Goal: Task Accomplishment & Management: Use online tool/utility

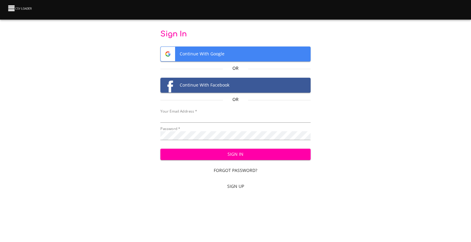
type input "[EMAIL_ADDRESS][DOMAIN_NAME]"
click at [248, 151] on span "Sign In" at bounding box center [235, 155] width 141 height 8
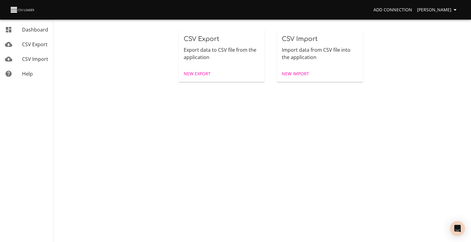
click at [291, 78] on span "New Import" at bounding box center [295, 74] width 27 height 8
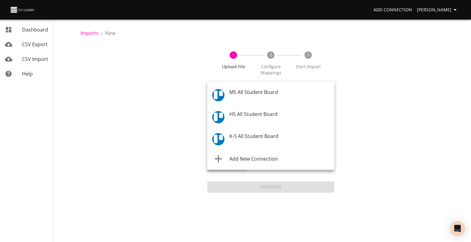
click at [267, 97] on body "Add Connection [PERSON_NAME] Dashboard CSV Export CSV Import Help Imports › New…" at bounding box center [235, 121] width 471 height 242
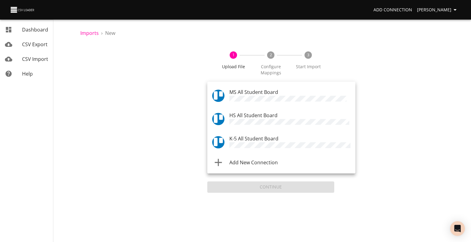
click at [261, 135] on span "K-5 All Student Board" at bounding box center [253, 138] width 49 height 7
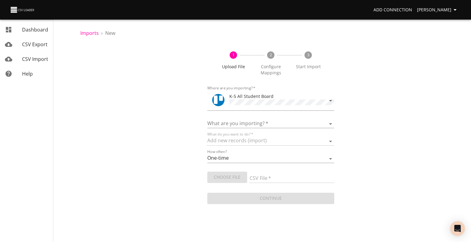
click at [262, 128] on form "Where are you importing?   * K-5 All Student Board What are you importing?   * …" at bounding box center [270, 144] width 127 height 122
click at [262, 124] on select "Boards Cards Checkitems Checklists" at bounding box center [270, 124] width 127 height 9
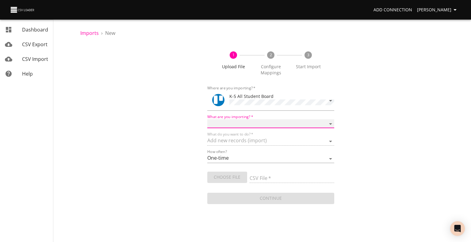
select select "cards"
click at [207, 120] on select "Boards Cards Checkitems Checklists" at bounding box center [270, 124] width 127 height 9
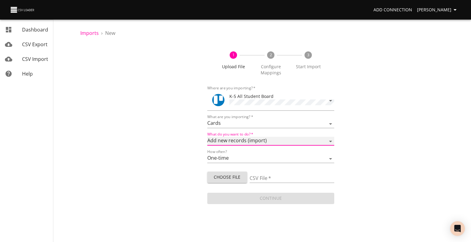
click at [249, 141] on select "Add new records (import) Update existing records (update) Add new and update ex…" at bounding box center [270, 141] width 127 height 9
select select "update"
click at [207, 137] on select "Add new records (import) Update existing records (update) Add new and update ex…" at bounding box center [270, 141] width 127 height 9
click at [232, 176] on span "Choose File" at bounding box center [227, 178] width 30 height 8
type input "ES test staff 08272025.csv"
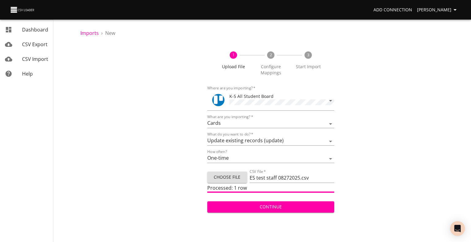
click at [275, 207] on span "Continue" at bounding box center [270, 208] width 117 height 8
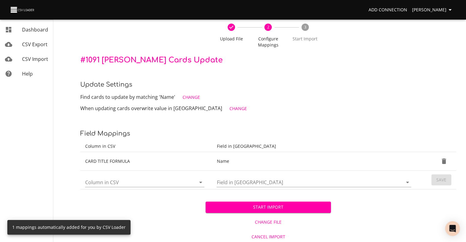
scroll to position [29, 0]
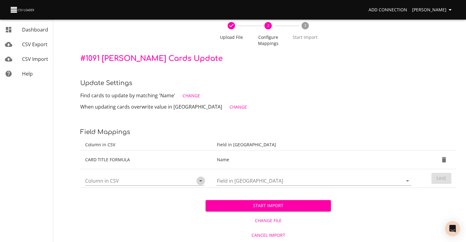
click at [201, 181] on icon "Open" at bounding box center [200, 180] width 7 height 7
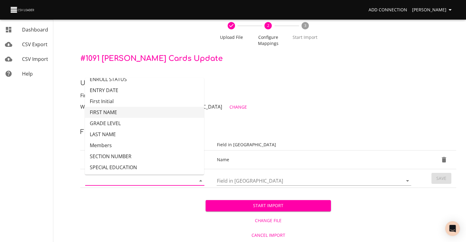
scroll to position [40, 0]
click at [176, 145] on li "Members" at bounding box center [144, 144] width 119 height 11
type input "Members"
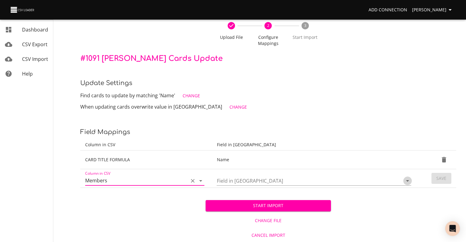
click at [407, 179] on icon "Open" at bounding box center [407, 180] width 7 height 7
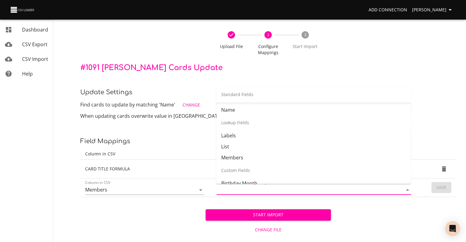
scroll to position [93, 0]
click at [344, 154] on li "Members" at bounding box center [313, 157] width 195 height 11
type input "Members"
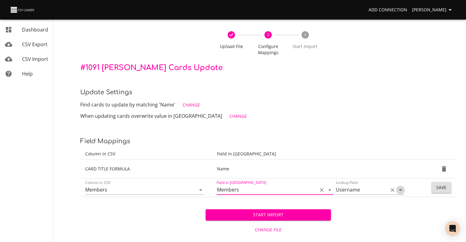
click at [400, 190] on icon "Open" at bounding box center [400, 191] width 3 height 2
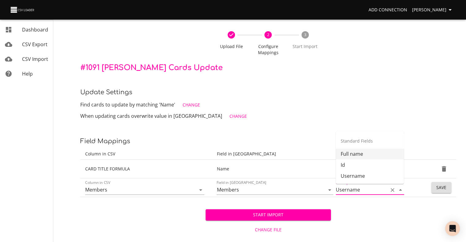
click at [381, 155] on li "Full name" at bounding box center [370, 154] width 68 height 11
type input "Full name"
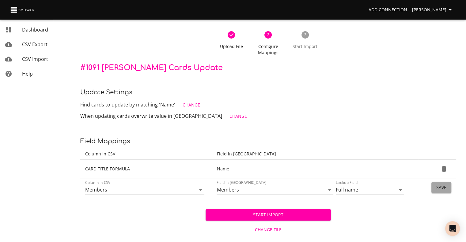
click at [438, 189] on span "Save" at bounding box center [441, 188] width 10 height 8
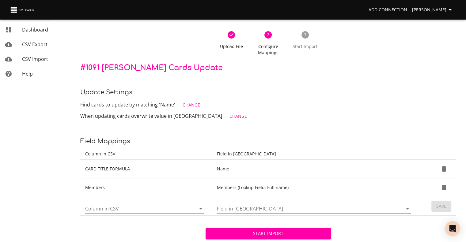
scroll to position [48, 0]
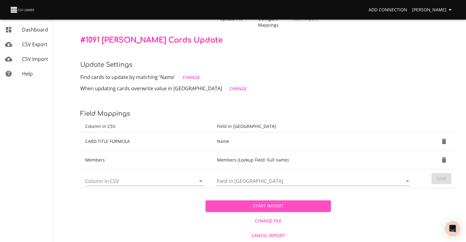
click at [291, 207] on span "Start Import" at bounding box center [269, 207] width 116 height 8
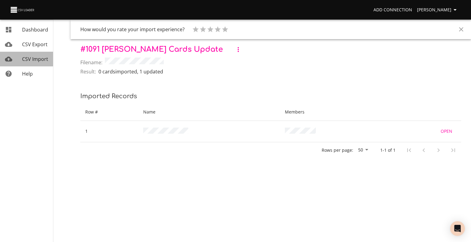
click at [33, 64] on link "CSV Import" at bounding box center [26, 59] width 53 height 15
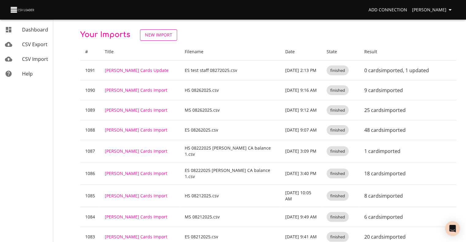
click at [158, 31] on link "New Import" at bounding box center [158, 34] width 37 height 11
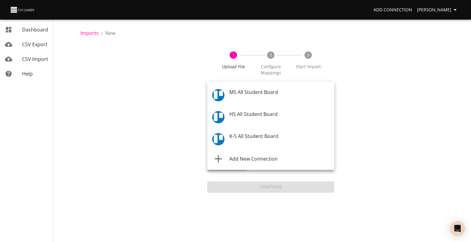
click at [223, 93] on body "Add Connection [PERSON_NAME] Dashboard CSV Export CSV Import Help Imports › New…" at bounding box center [235, 121] width 471 height 242
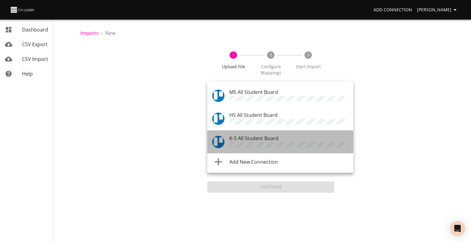
click at [240, 137] on span "K-5 All Student Board" at bounding box center [253, 138] width 49 height 7
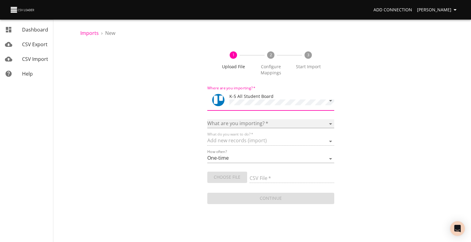
click at [238, 120] on select "Boards Cards Checkitems Checklists" at bounding box center [270, 124] width 127 height 9
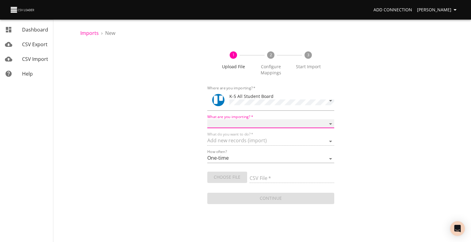
select select "cards"
click at [207, 120] on select "Boards Cards Checkitems Checklists" at bounding box center [270, 124] width 127 height 9
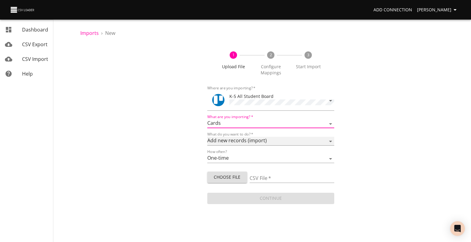
click at [234, 139] on select "Add new records (import) Update existing records (update) Add new and update ex…" at bounding box center [270, 141] width 127 height 9
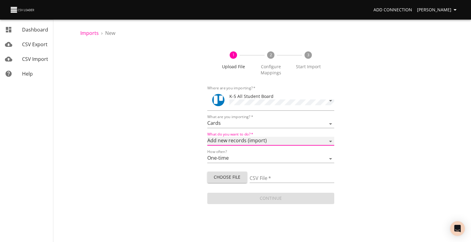
select select "update"
click at [207, 137] on select "Add new records (import) Update existing records (update) Add new and update ex…" at bounding box center [270, 141] width 127 height 9
click at [228, 174] on span "Choose File" at bounding box center [227, 178] width 30 height 8
type input "ES staff 08272025.csv"
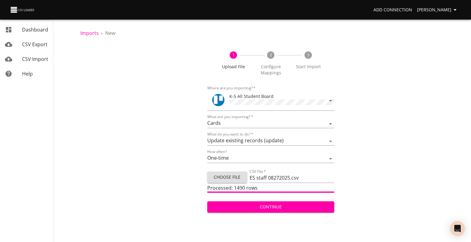
click at [270, 207] on span "Continue" at bounding box center [270, 208] width 117 height 8
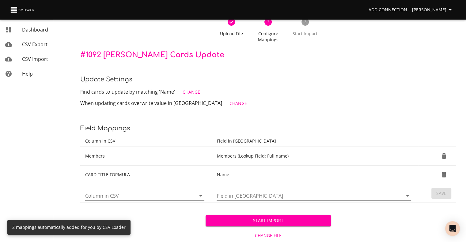
scroll to position [34, 0]
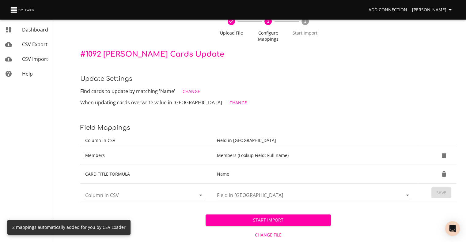
click at [200, 196] on icon "Open" at bounding box center [200, 195] width 7 height 7
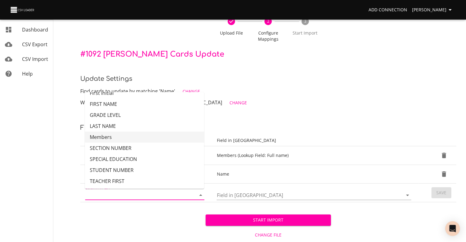
scroll to position [63, 0]
click at [166, 161] on li "SPECIAL EDUCATION" at bounding box center [144, 158] width 119 height 11
type input "SPECIAL EDUCATION"
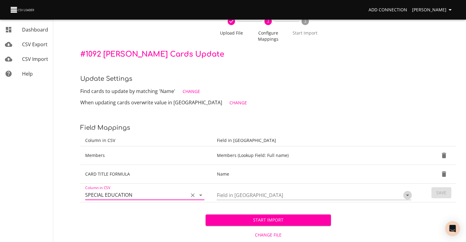
click at [409, 195] on icon "Open" at bounding box center [407, 195] width 7 height 7
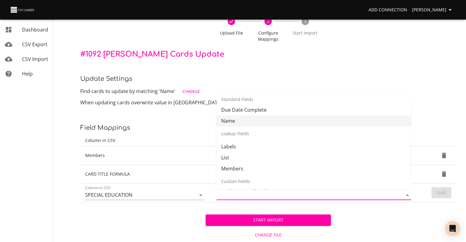
scroll to position [87, 0]
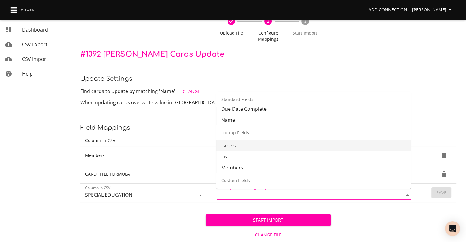
click at [357, 150] on li "Labels" at bounding box center [313, 145] width 195 height 11
type input "Labels"
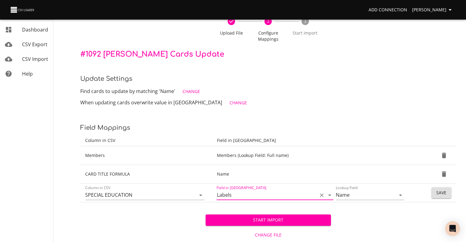
click at [441, 197] on button "Save" at bounding box center [442, 193] width 20 height 11
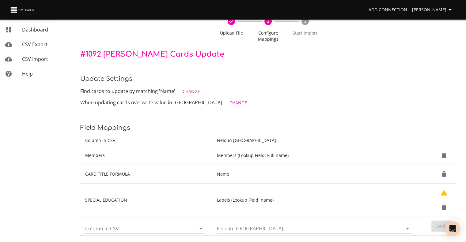
drag, startPoint x: 382, startPoint y: 116, endPoint x: 363, endPoint y: 111, distance: 19.5
click at [363, 111] on div "Imports › New Upload File 2 Configure Mappings 3 Start Import # 1092 [PERSON_NA…" at bounding box center [268, 128] width 396 height 324
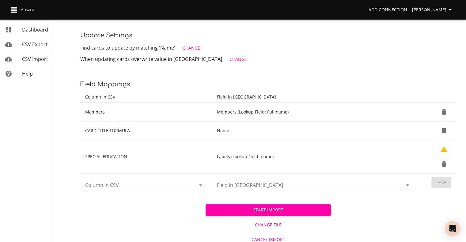
scroll to position [78, 0]
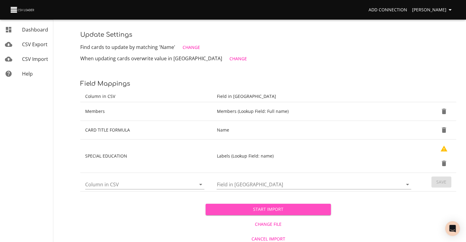
click at [320, 206] on span "Start Import" at bounding box center [269, 210] width 116 height 8
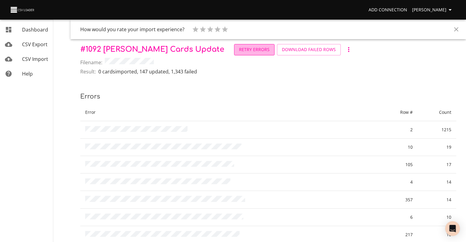
click at [239, 48] on span "Retry Errors" at bounding box center [254, 50] width 31 height 8
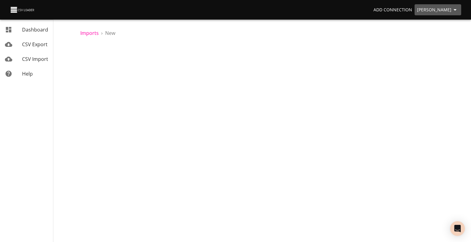
click at [440, 8] on span "[PERSON_NAME]" at bounding box center [438, 10] width 42 height 8
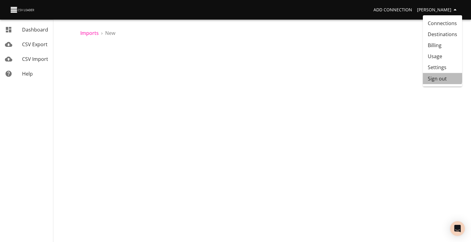
click at [433, 76] on li "Sign out" at bounding box center [442, 78] width 39 height 11
